Goal: Information Seeking & Learning: Learn about a topic

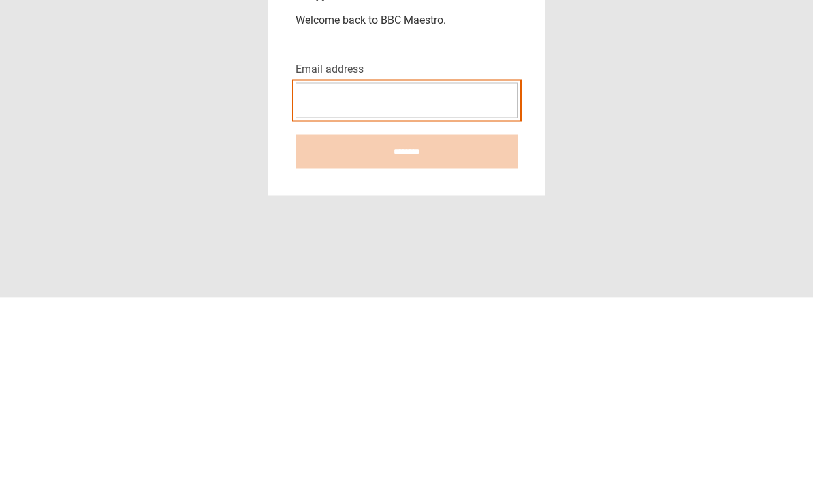
type input "**********"
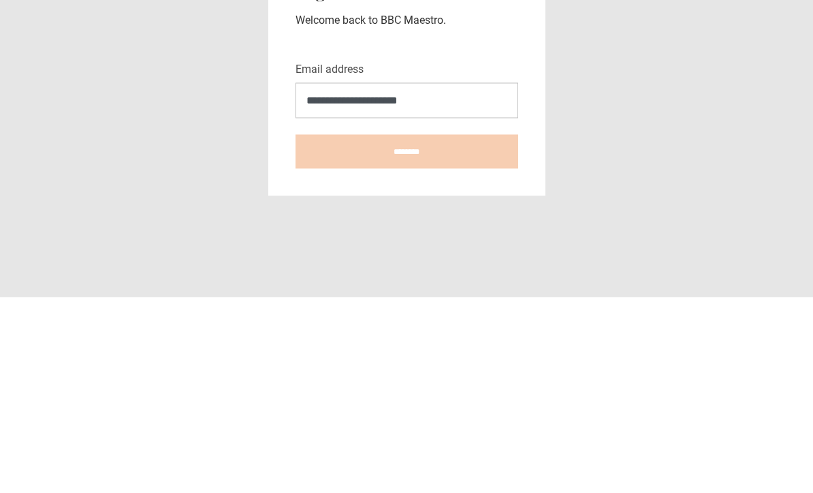
click at [407, 330] on input "********" at bounding box center [407, 347] width 223 height 34
type input "**********"
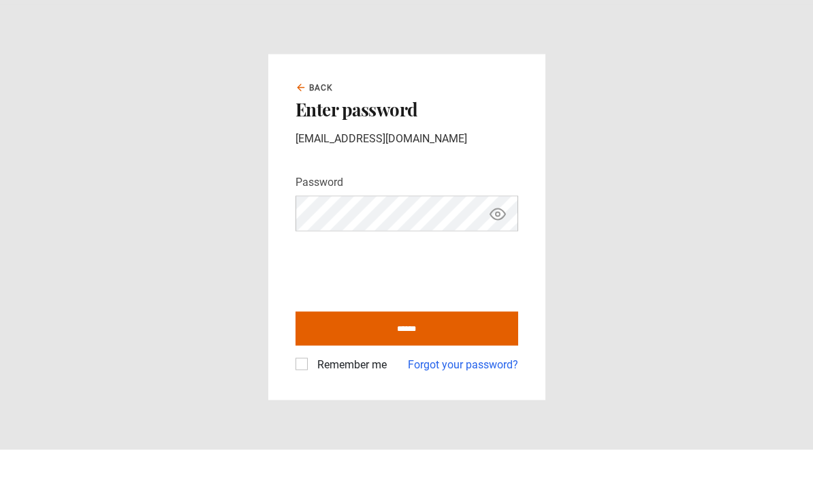
scroll to position [44, 0]
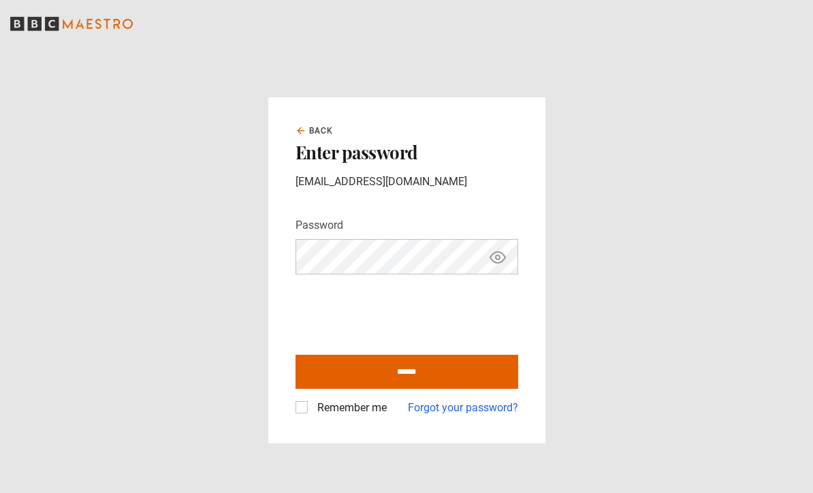
click at [462, 355] on input "******" at bounding box center [407, 372] width 223 height 34
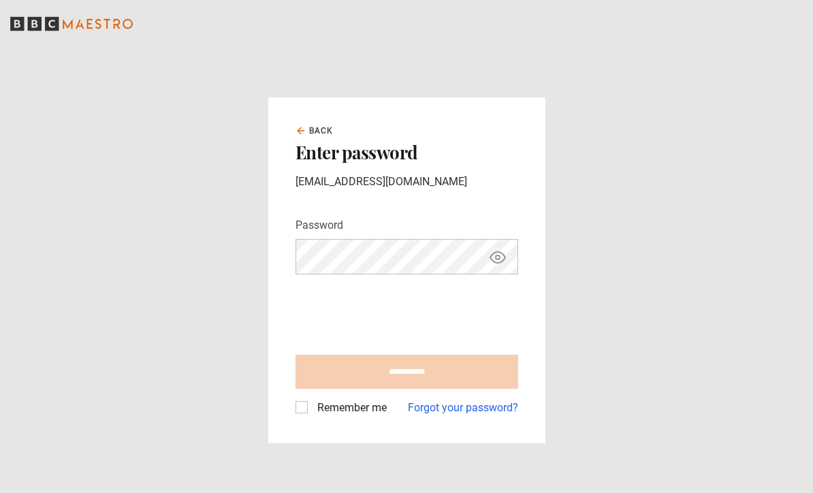
type input "**********"
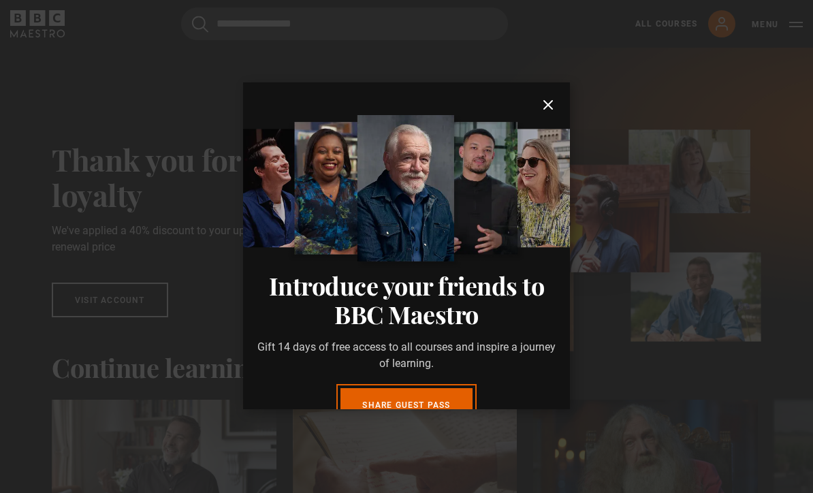
click at [543, 102] on icon "submit" at bounding box center [548, 105] width 16 height 16
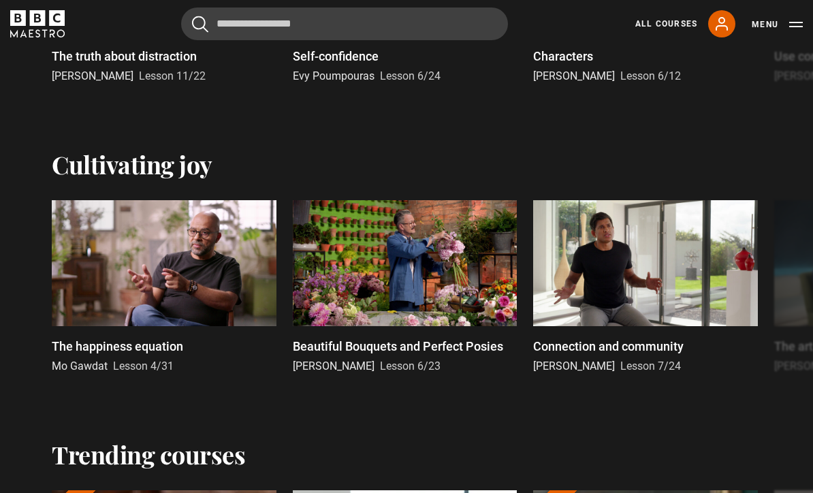
scroll to position [888, 0]
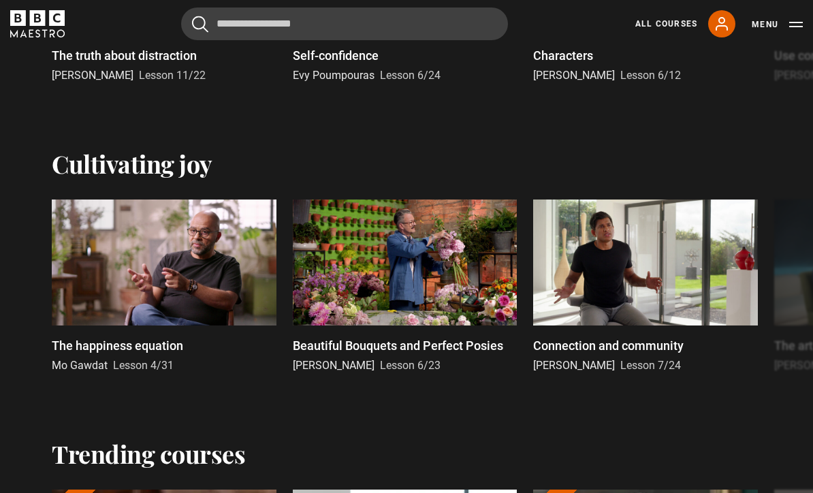
click at [477, 439] on div "Trending courses" at bounding box center [407, 453] width 710 height 29
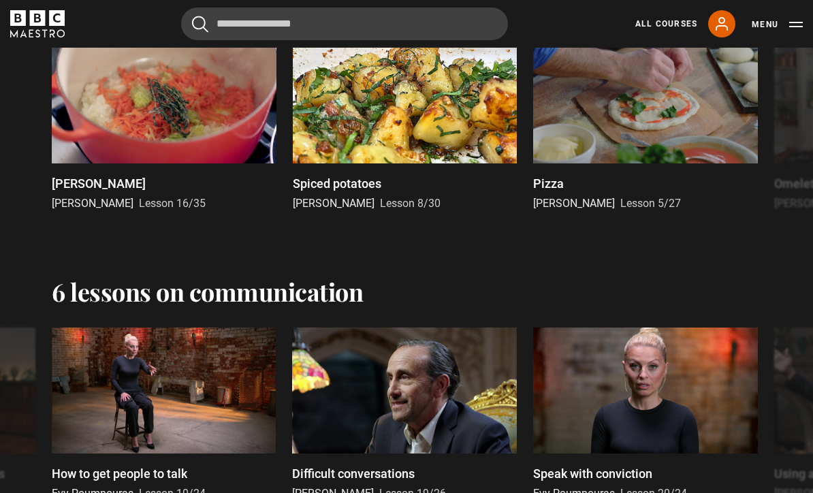
scroll to position [1784, 0]
click at [657, 20] on link "All Courses" at bounding box center [667, 24] width 62 height 12
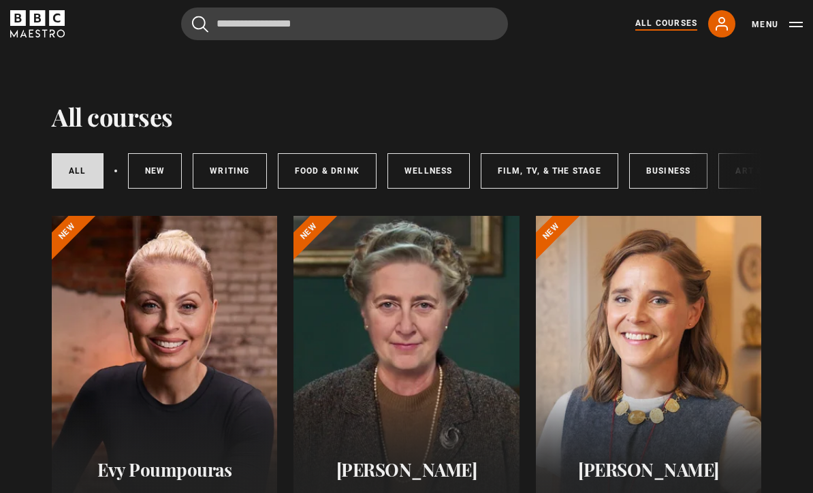
click at [147, 171] on link "New courses" at bounding box center [155, 170] width 55 height 35
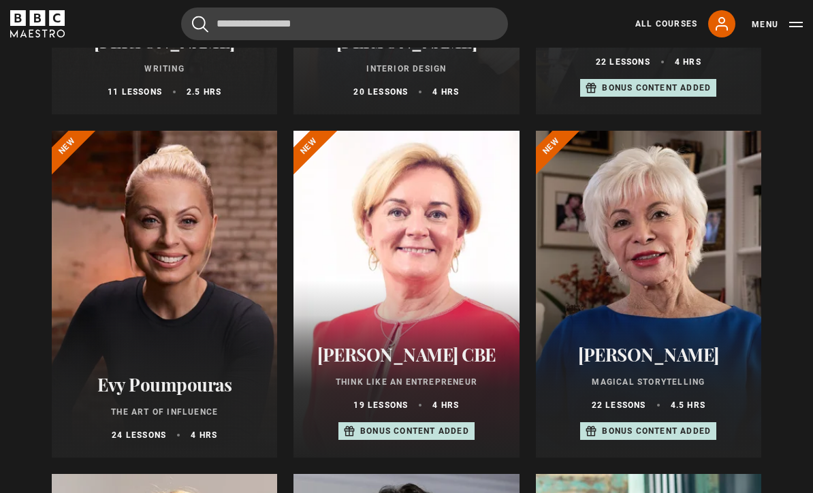
scroll to position [427, 0]
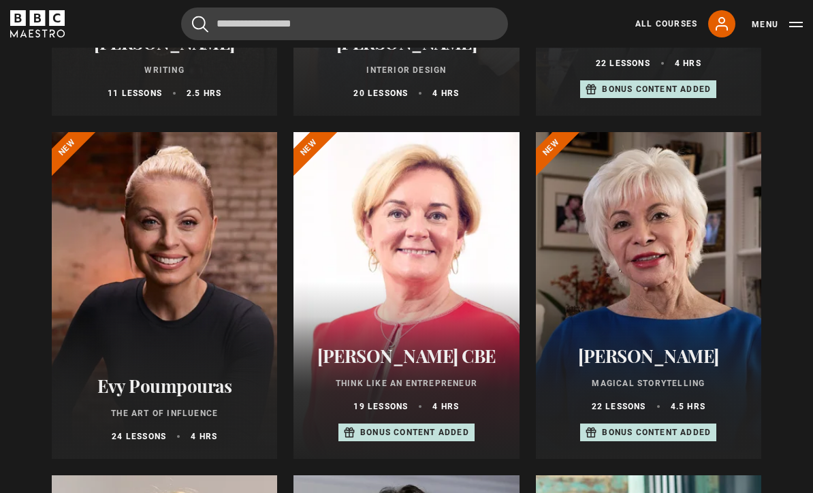
click at [155, 255] on div at bounding box center [165, 295] width 226 height 327
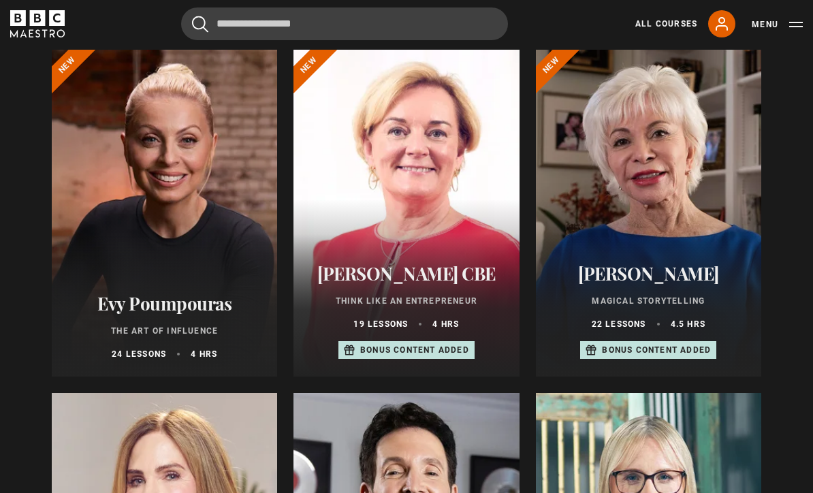
scroll to position [542, 0]
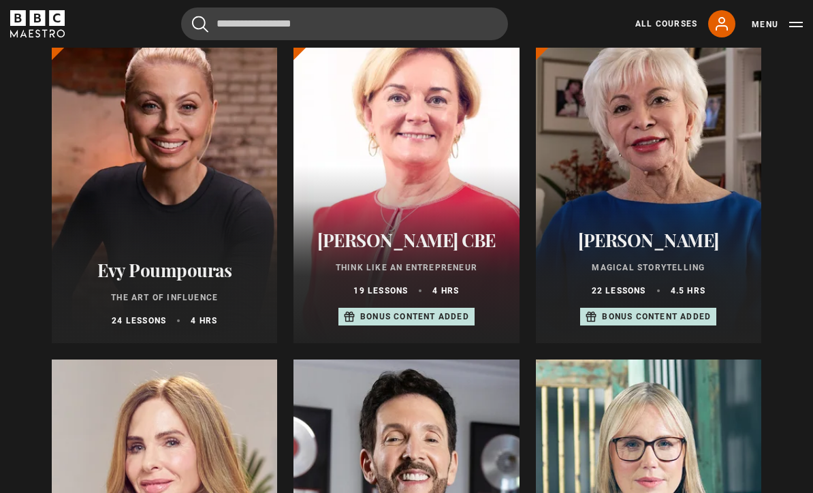
click at [435, 215] on div "Jo Malone CBE Think Like an Entrepreneur 19 lessons 4 hrs Bonus content added" at bounding box center [407, 279] width 226 height 130
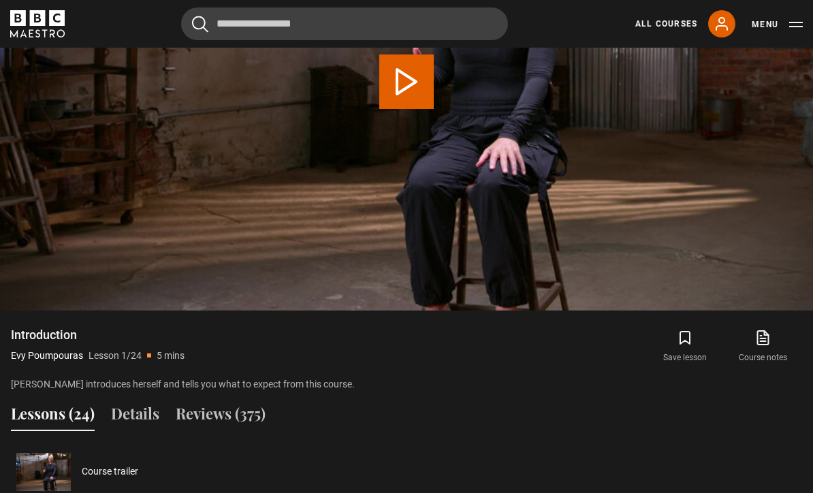
scroll to position [769, 0]
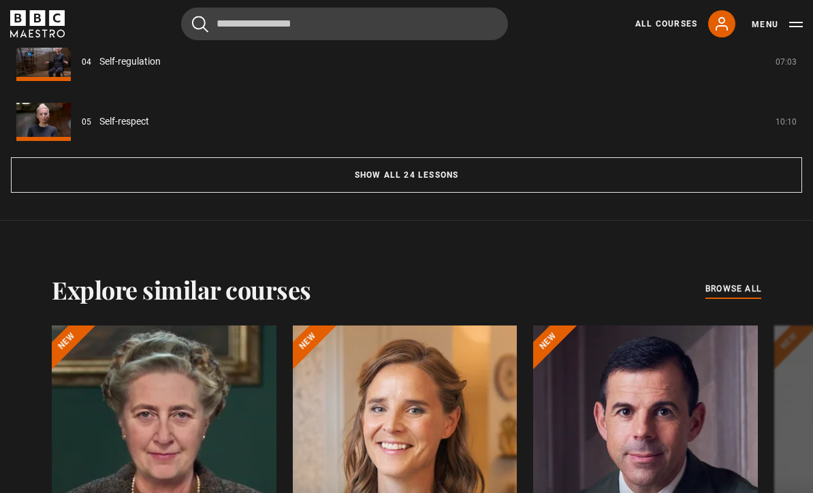
click at [427, 193] on button "Show all 24 lessons" at bounding box center [407, 175] width 792 height 35
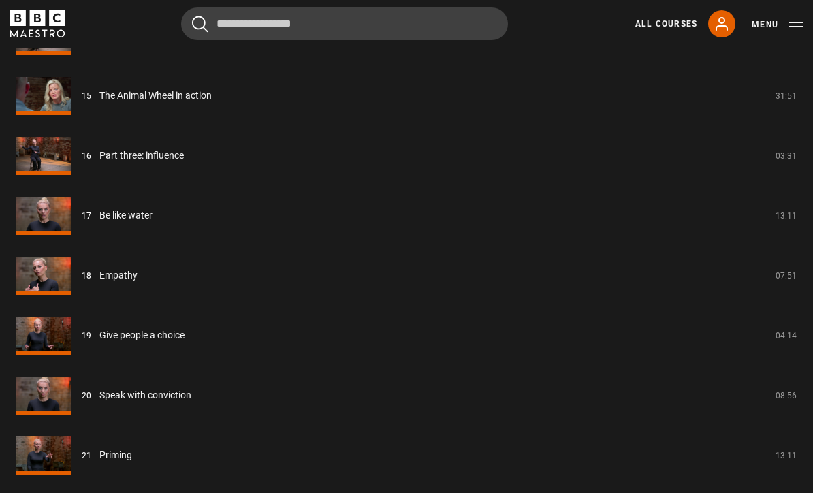
scroll to position [2026, 0]
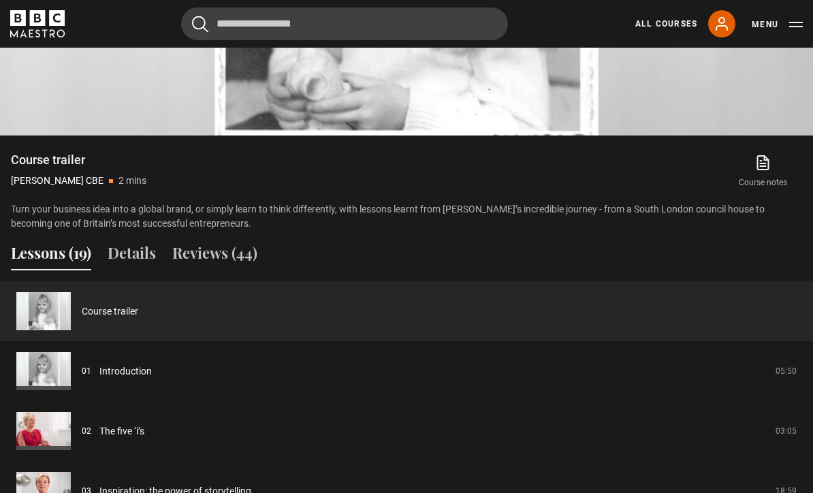
scroll to position [1065, 0]
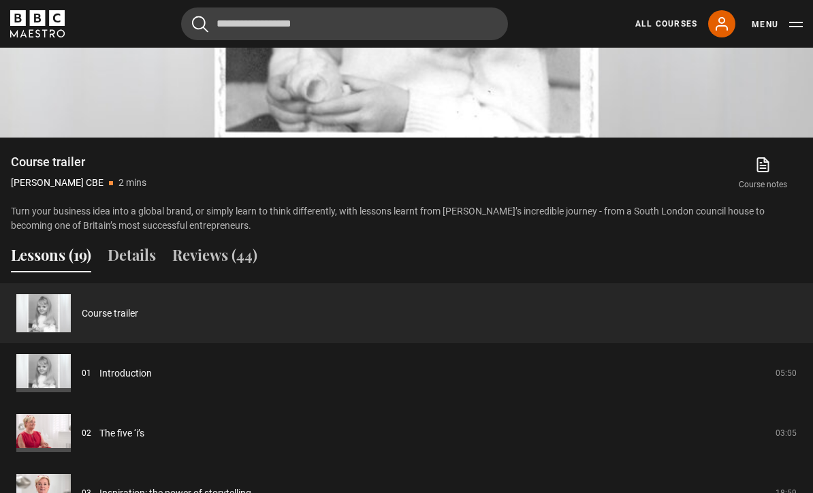
click at [123, 307] on link "Course trailer" at bounding box center [110, 314] width 57 height 14
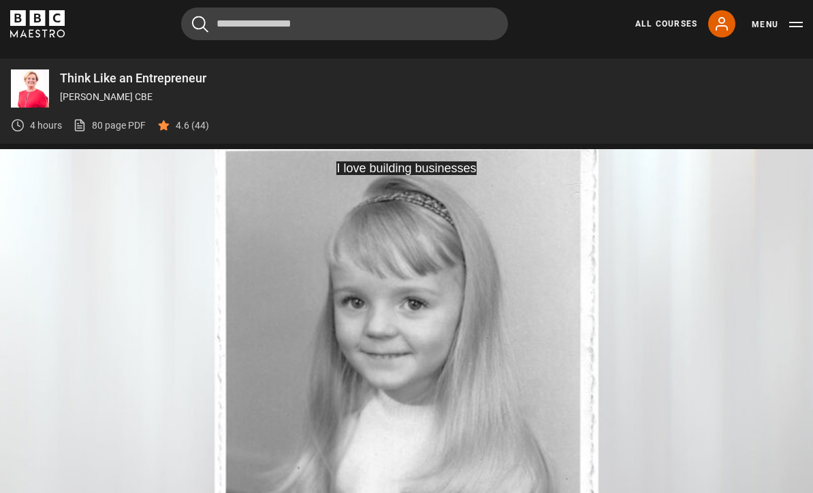
scroll to position [673, 0]
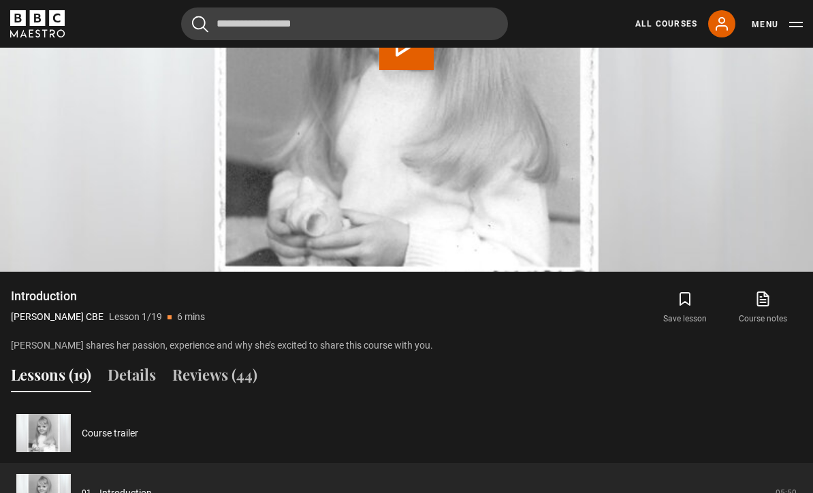
scroll to position [962, 0]
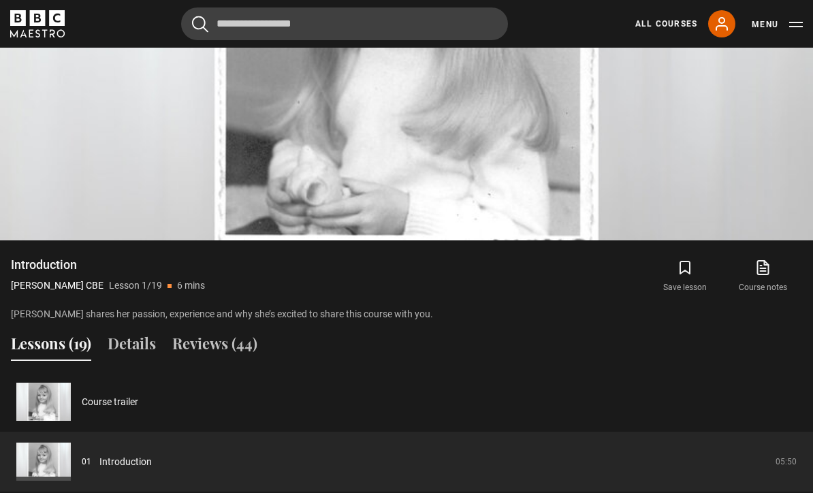
click at [138, 455] on link "Introduction" at bounding box center [125, 462] width 52 height 14
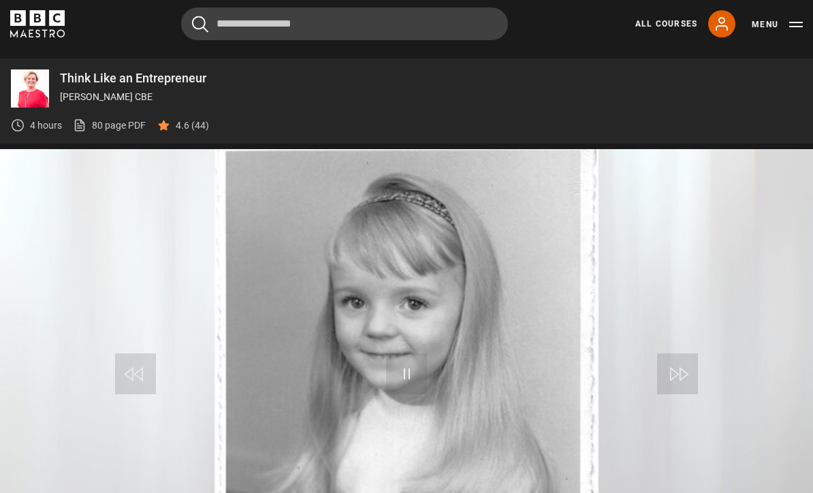
scroll to position [673, 0]
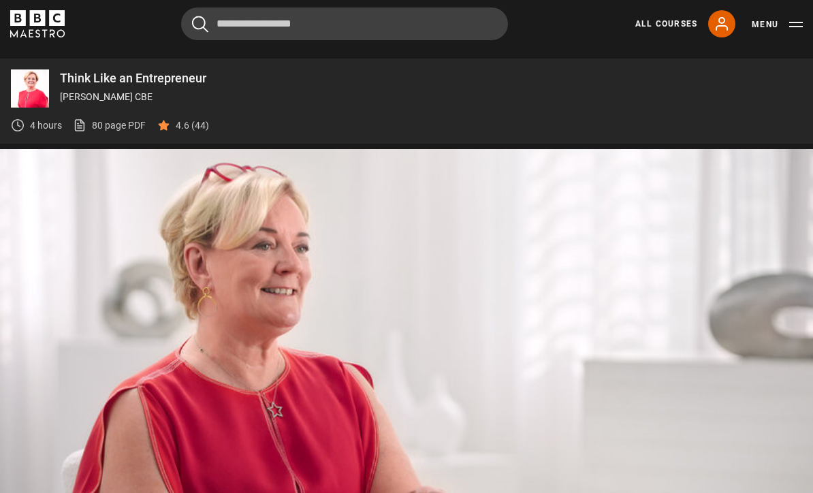
scroll to position [673, 0]
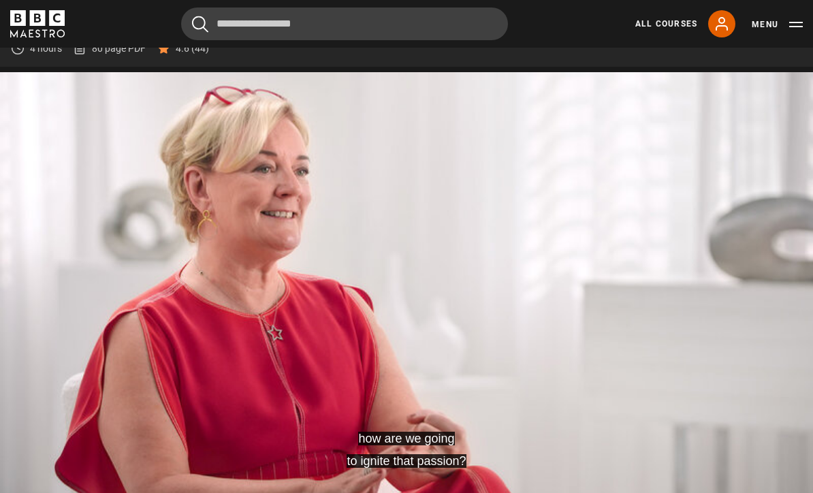
click at [291, 347] on video-js "how are we going to ignite that passion? Video Player is loading. Play Lesson T…" at bounding box center [406, 301] width 813 height 458
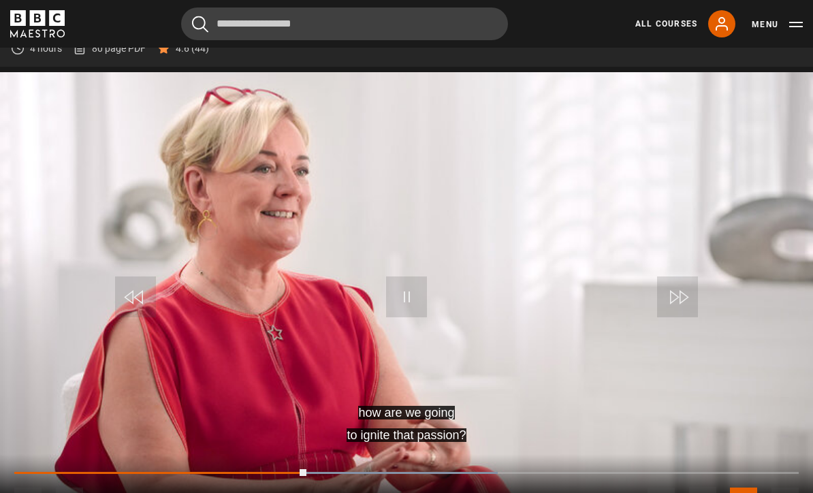
click at [299, 461] on div "10s Skip Back 10 seconds Pause 10s Skip Forward 10 seconds Loaded : 61.60% Paus…" at bounding box center [406, 492] width 813 height 76
click at [206, 454] on div "10s Skip Back 10 seconds Play 10s Skip Forward 10 seconds Loaded : 61.60% Play …" at bounding box center [406, 492] width 813 height 76
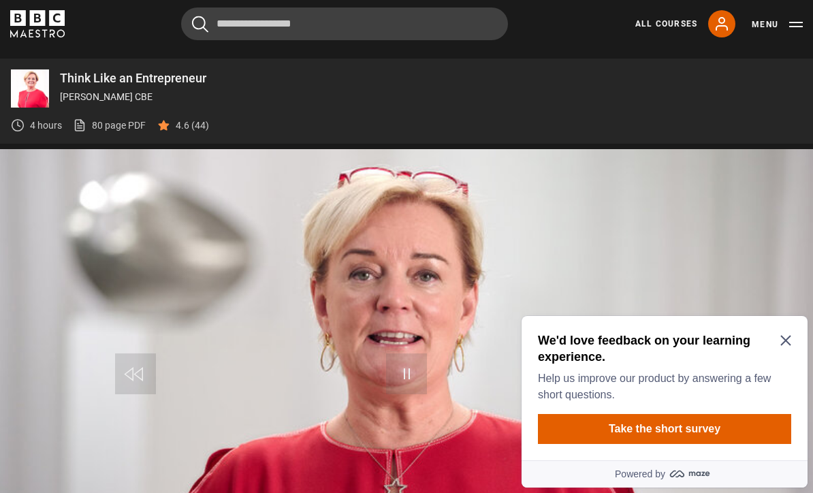
scroll to position [673, 0]
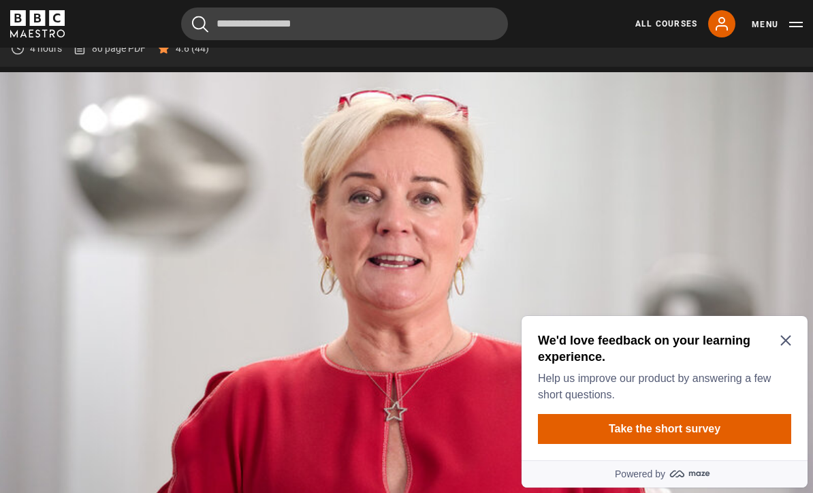
click at [788, 339] on icon "Close Maze Prompt" at bounding box center [786, 341] width 10 height 10
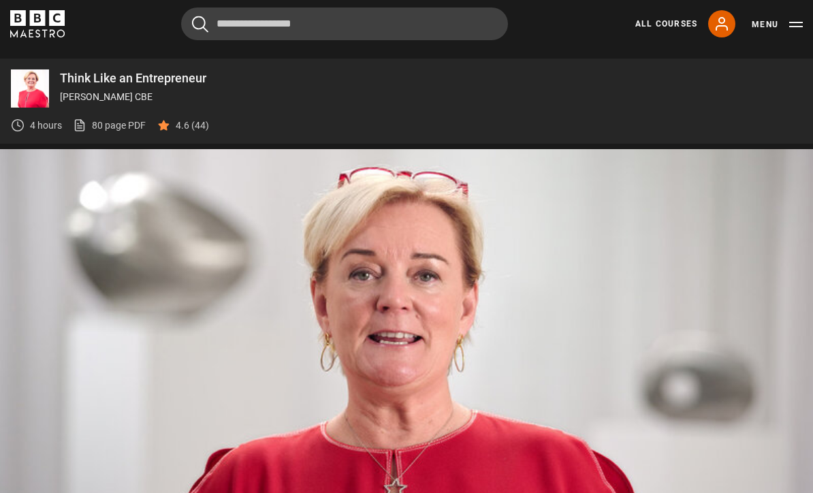
scroll to position [673, 0]
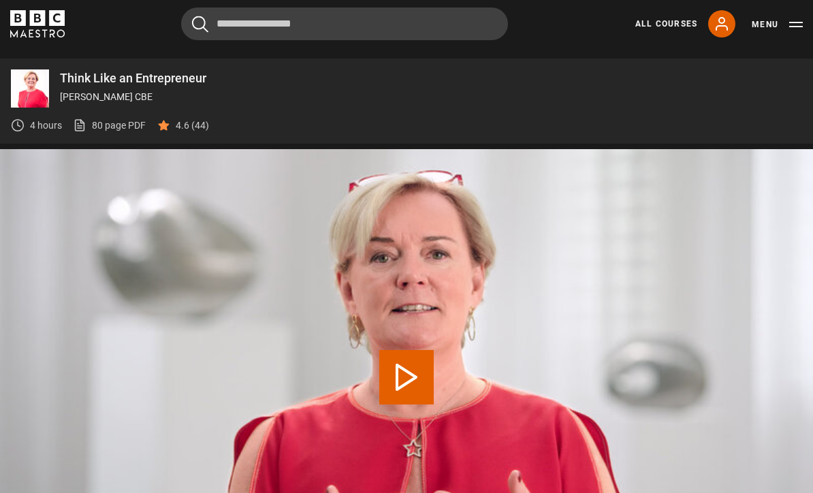
click at [416, 370] on video-js "Video Player is loading. Play Lesson Innovation: developing your idea 10s Skip …" at bounding box center [406, 378] width 813 height 458
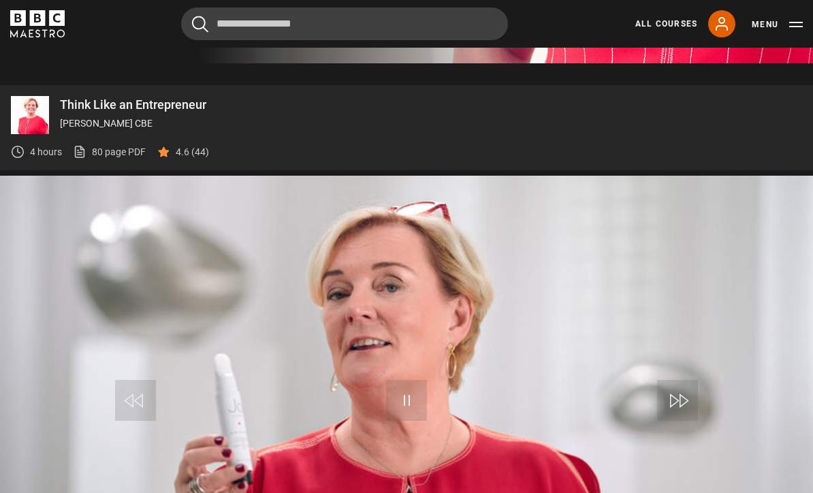
scroll to position [570, 0]
